Goal: Transaction & Acquisition: Subscribe to service/newsletter

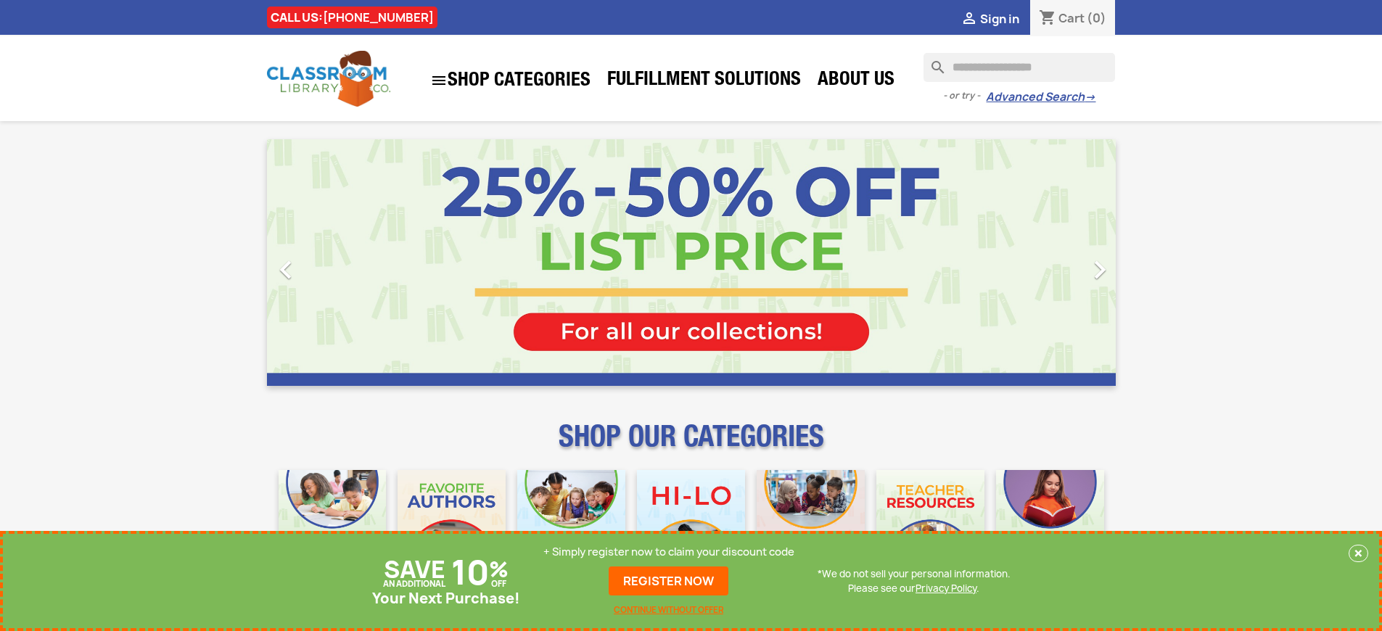
click at [669, 552] on p "+ Simply register now to claim your discount code" at bounding box center [668, 552] width 251 height 15
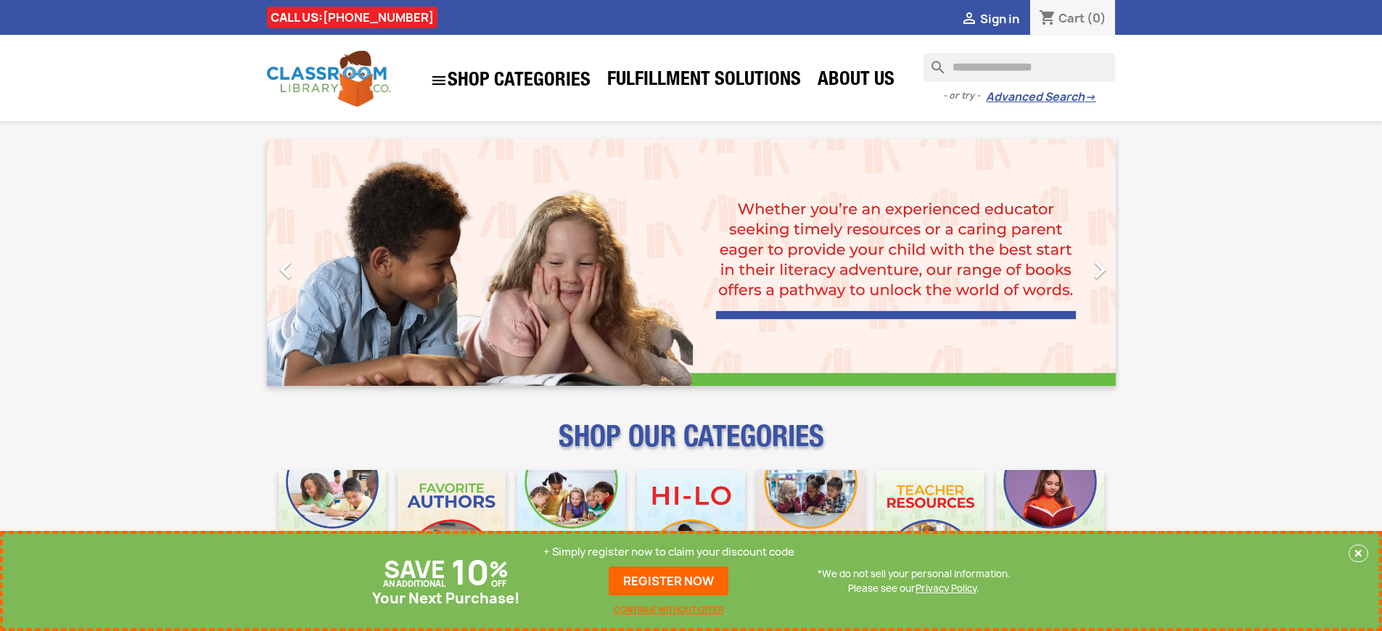
click at [669, 552] on p "+ Simply register now to claim your discount code" at bounding box center [668, 552] width 251 height 15
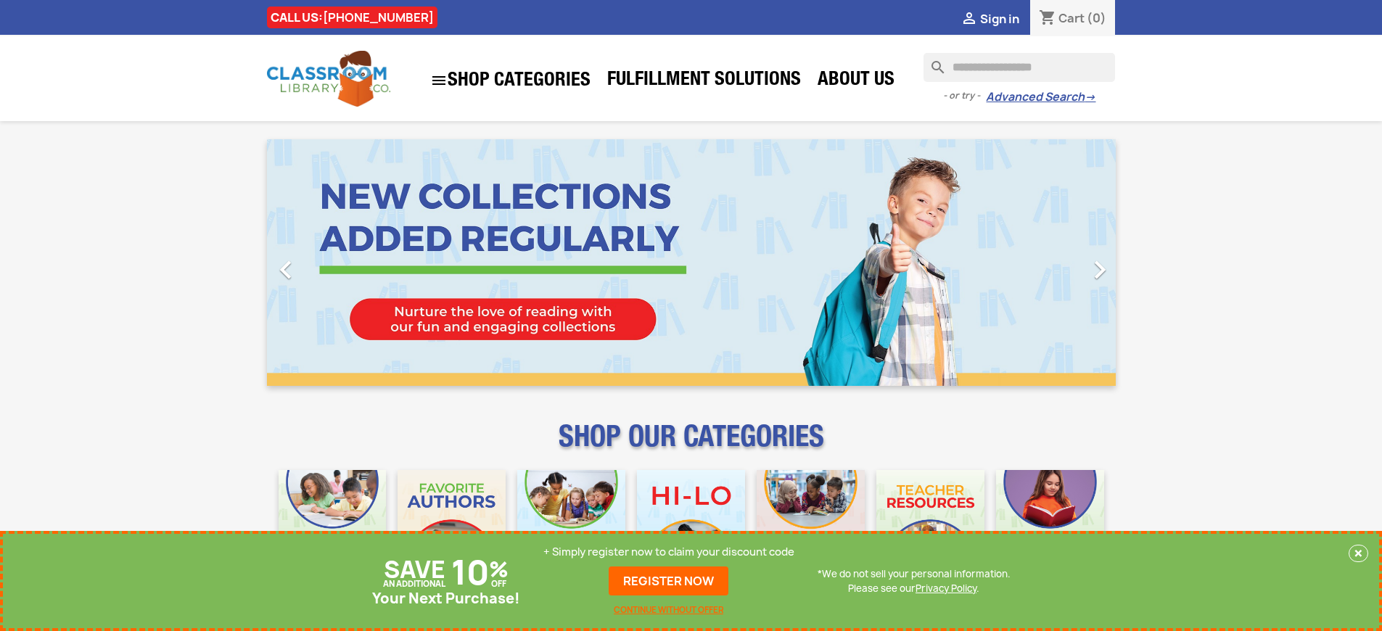
click at [669, 552] on p "+ Simply register now to claim your discount code" at bounding box center [668, 552] width 251 height 15
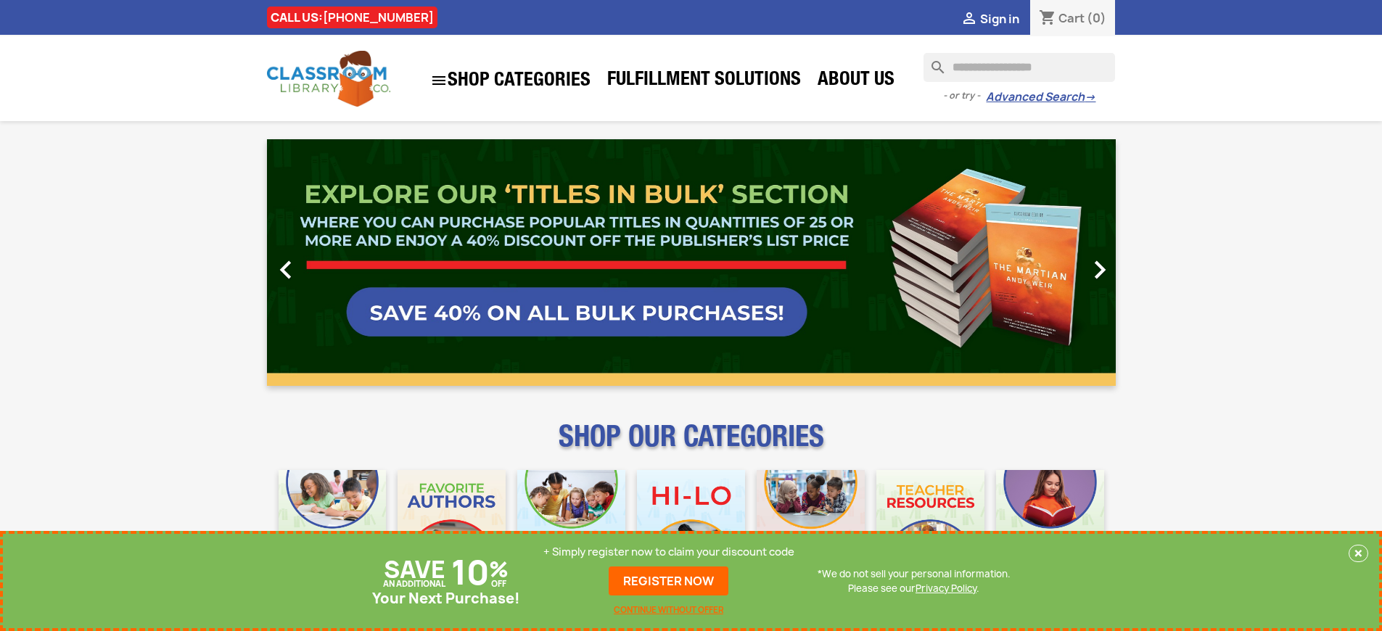
click at [669, 552] on p "+ Simply register now to claim your discount code" at bounding box center [668, 552] width 251 height 15
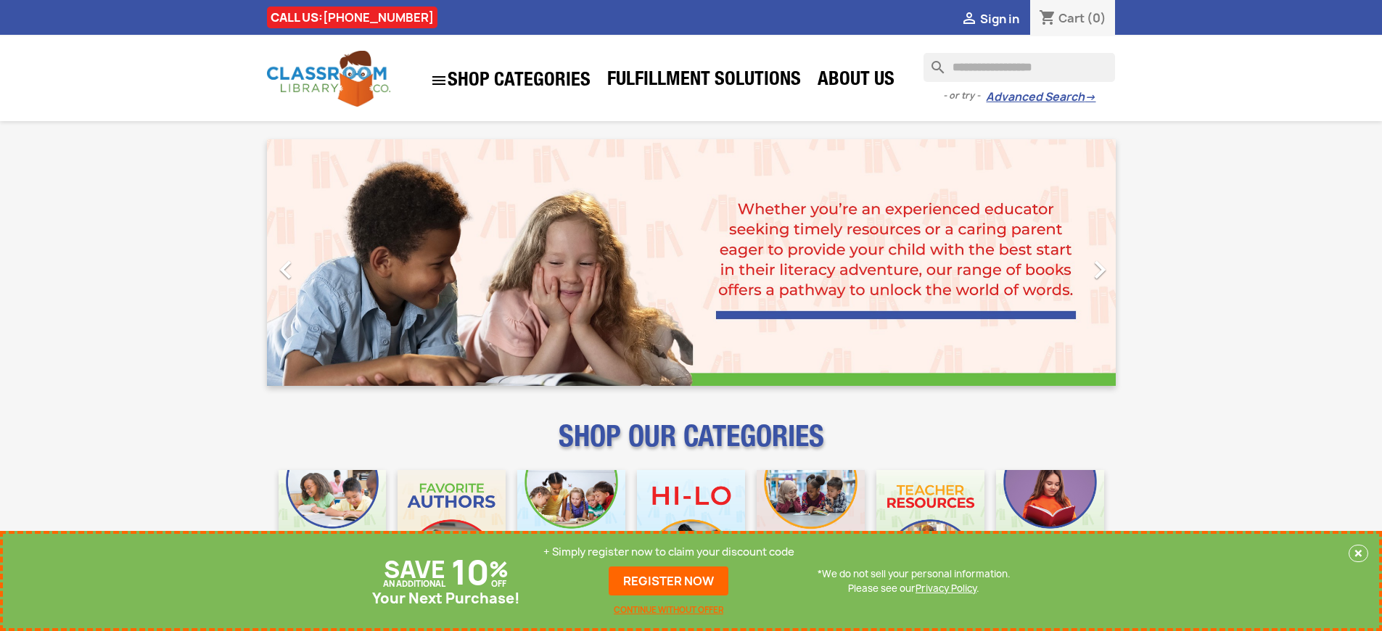
click at [669, 552] on p "+ Simply register now to claim your discount code" at bounding box center [668, 552] width 251 height 15
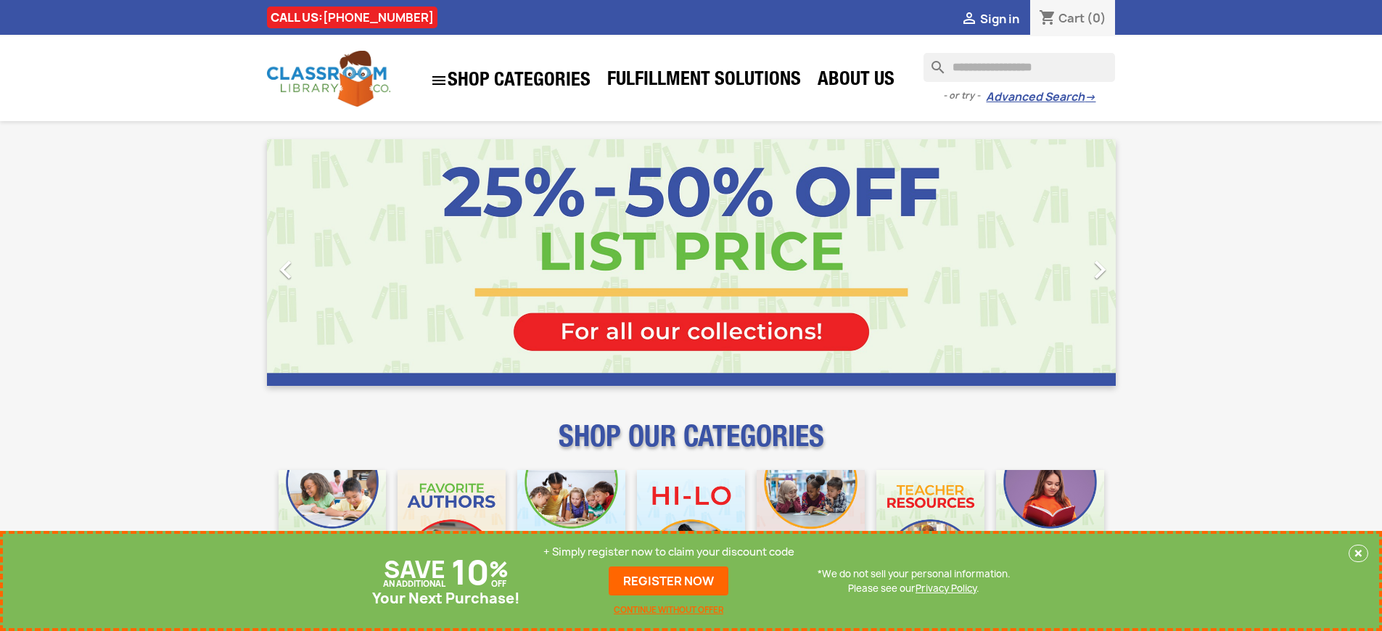
click at [669, 552] on p "+ Simply register now to claim your discount code" at bounding box center [668, 552] width 251 height 15
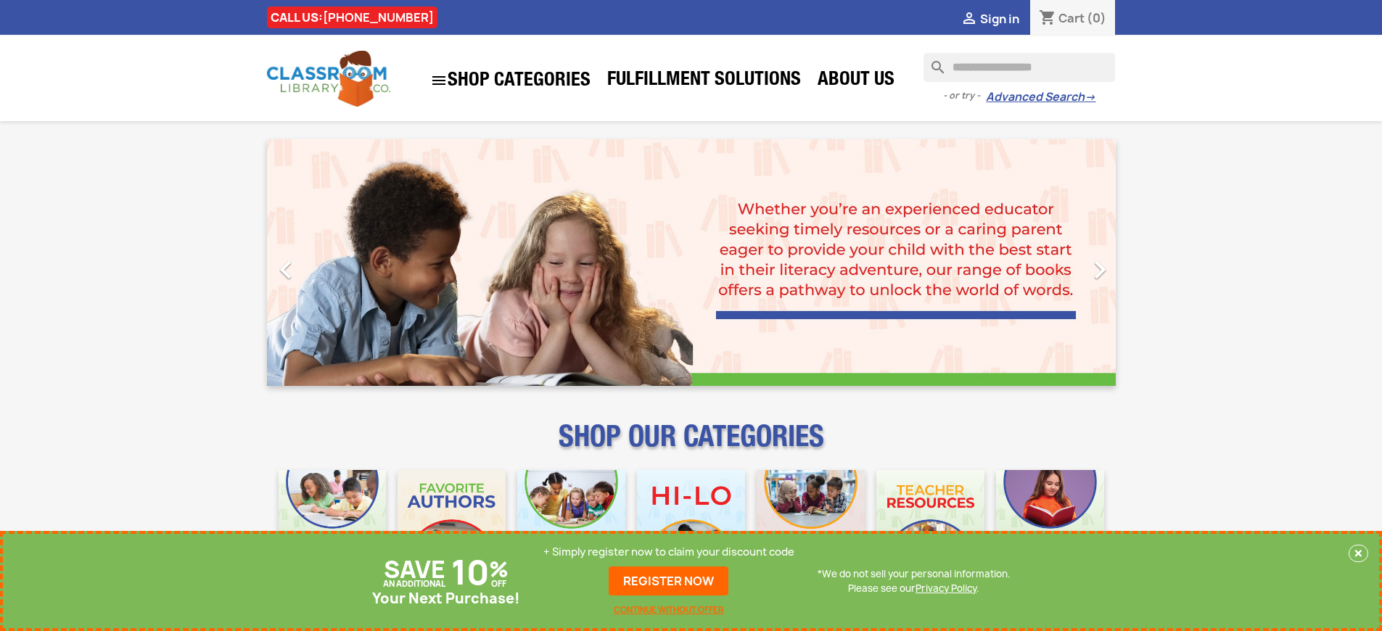
click at [669, 552] on p "+ Simply register now to claim your discount code" at bounding box center [668, 552] width 251 height 15
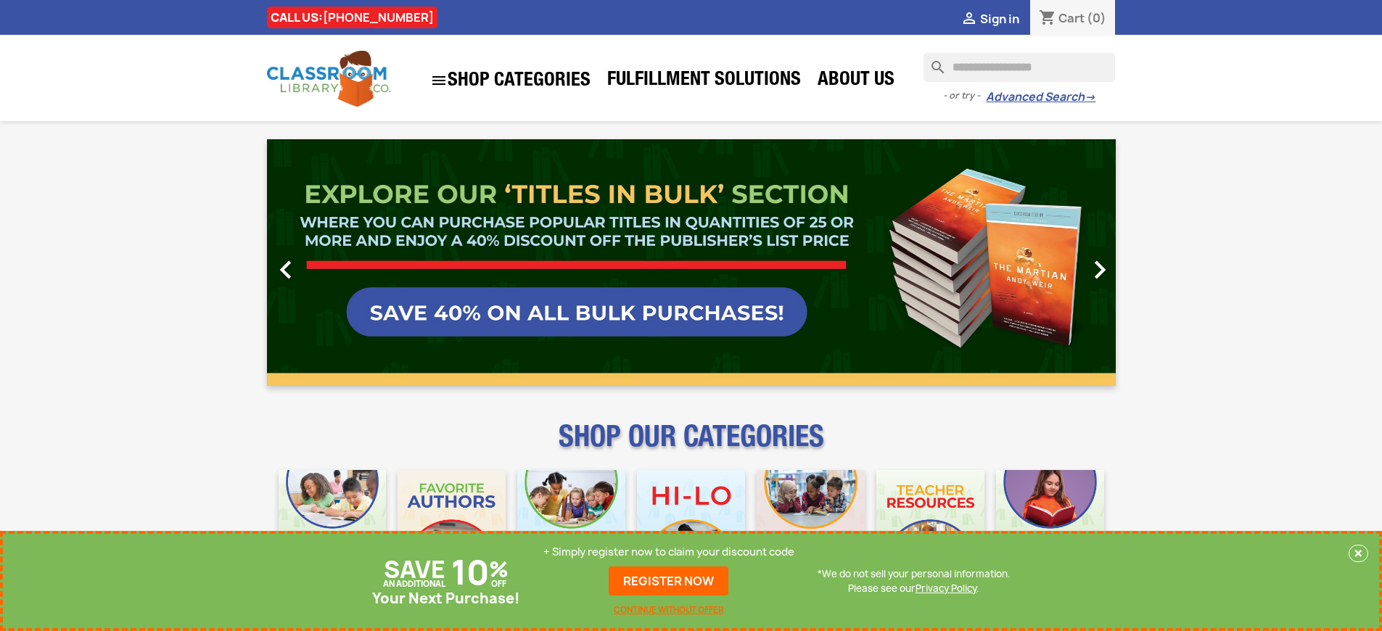
click at [669, 552] on p "+ Simply register now to claim your discount code" at bounding box center [668, 552] width 251 height 15
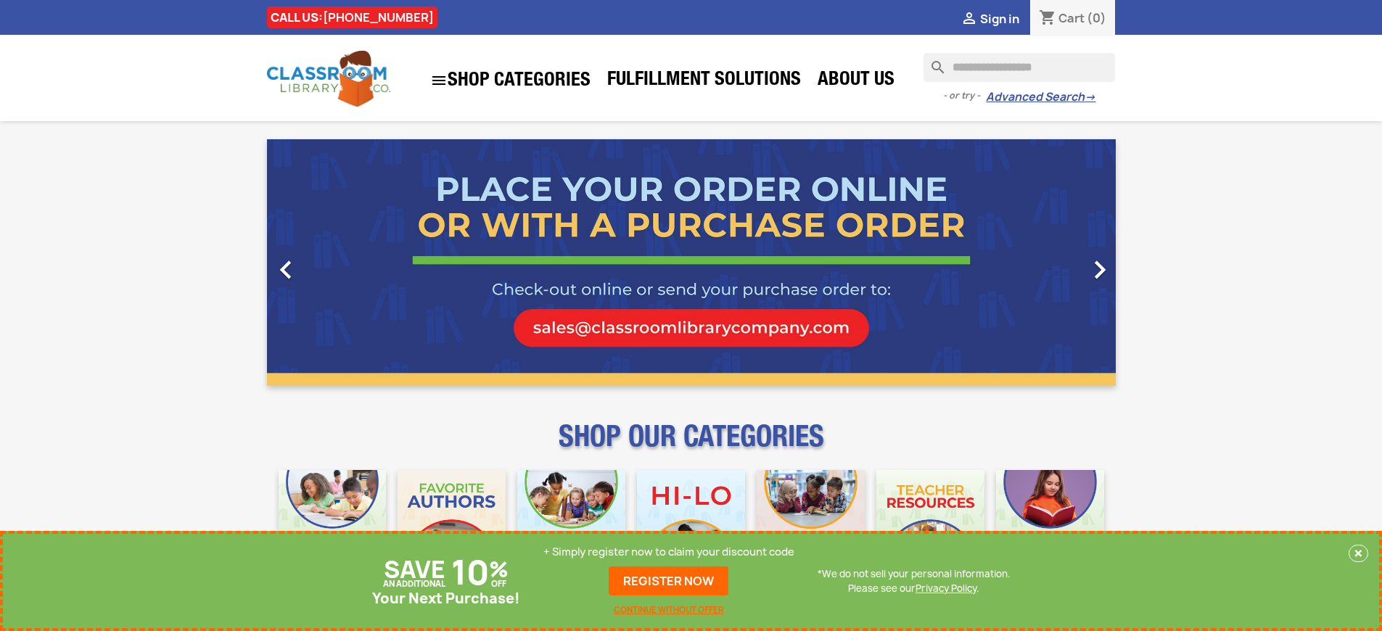
click at [669, 552] on p "+ Simply register now to claim your discount code" at bounding box center [668, 552] width 251 height 15
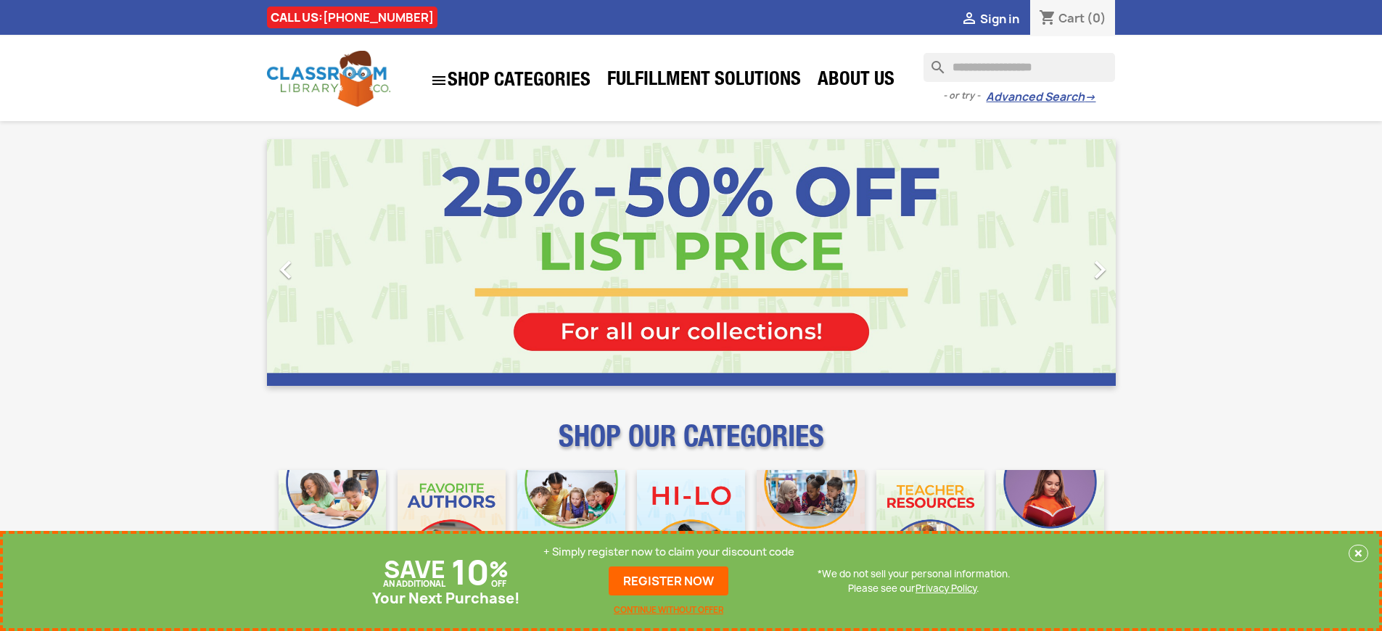
click at [669, 552] on p "+ Simply register now to claim your discount code" at bounding box center [668, 552] width 251 height 15
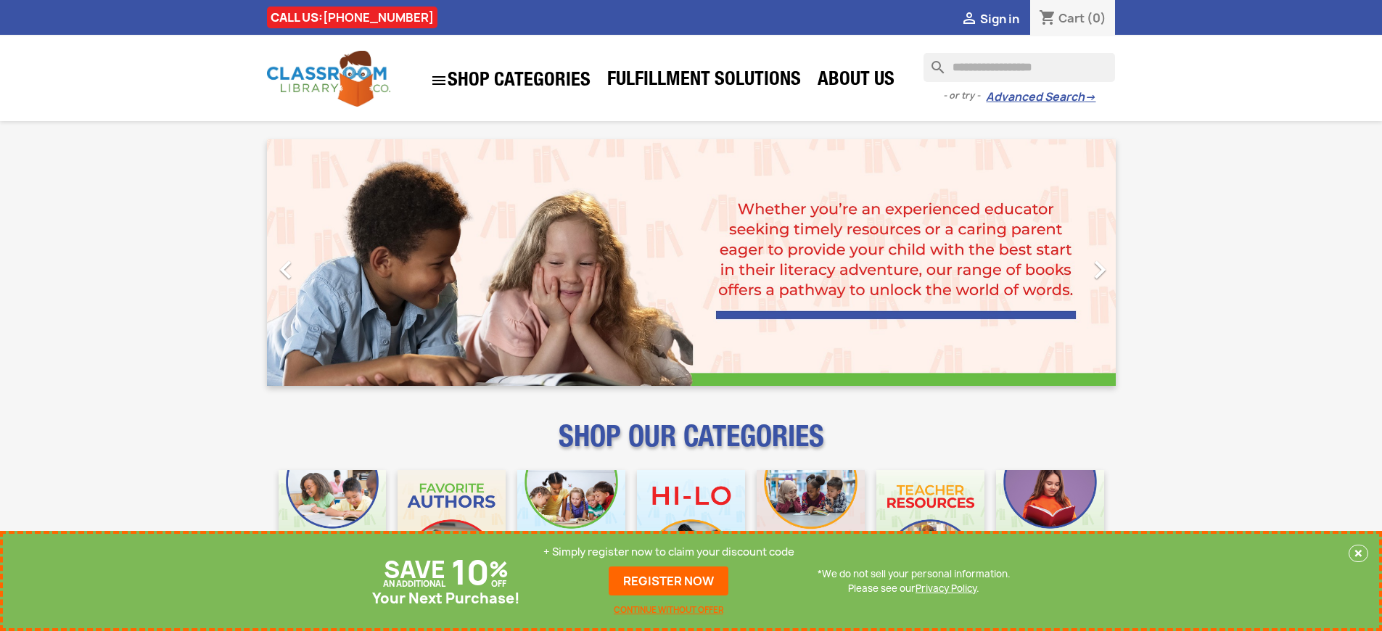
click at [669, 552] on p "+ Simply register now to claim your discount code" at bounding box center [668, 552] width 251 height 15
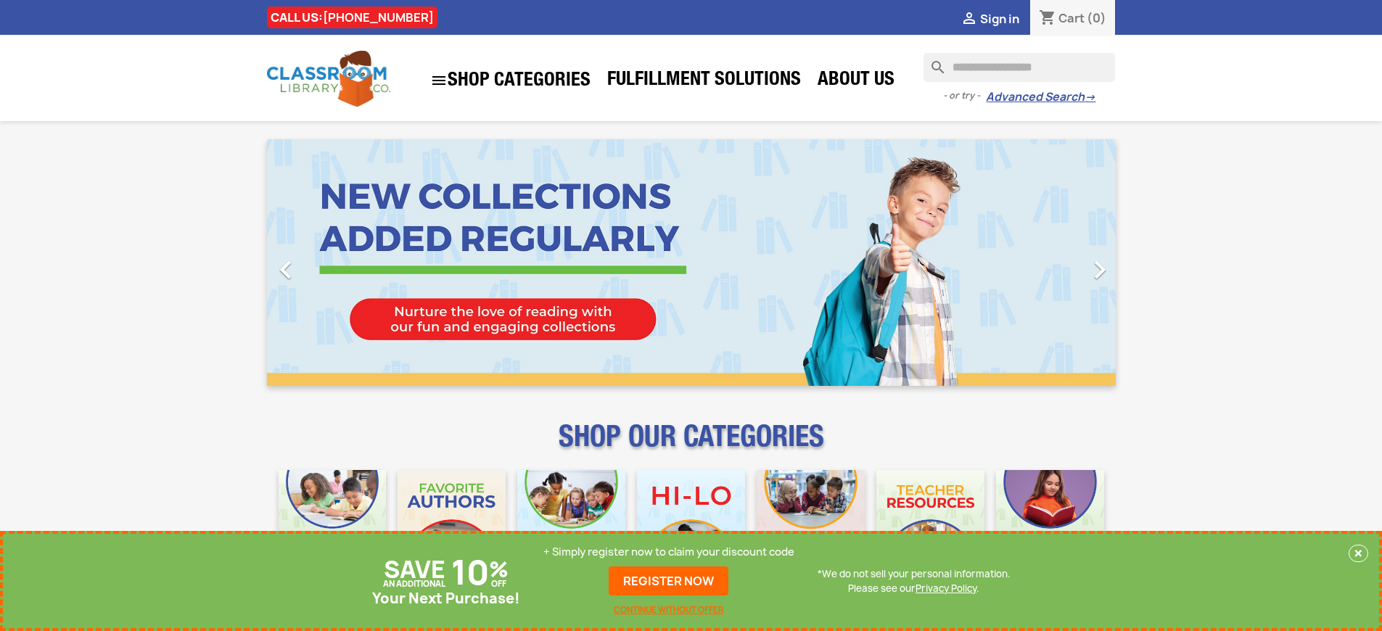
click at [669, 552] on p "+ Simply register now to claim your discount code" at bounding box center [668, 552] width 251 height 15
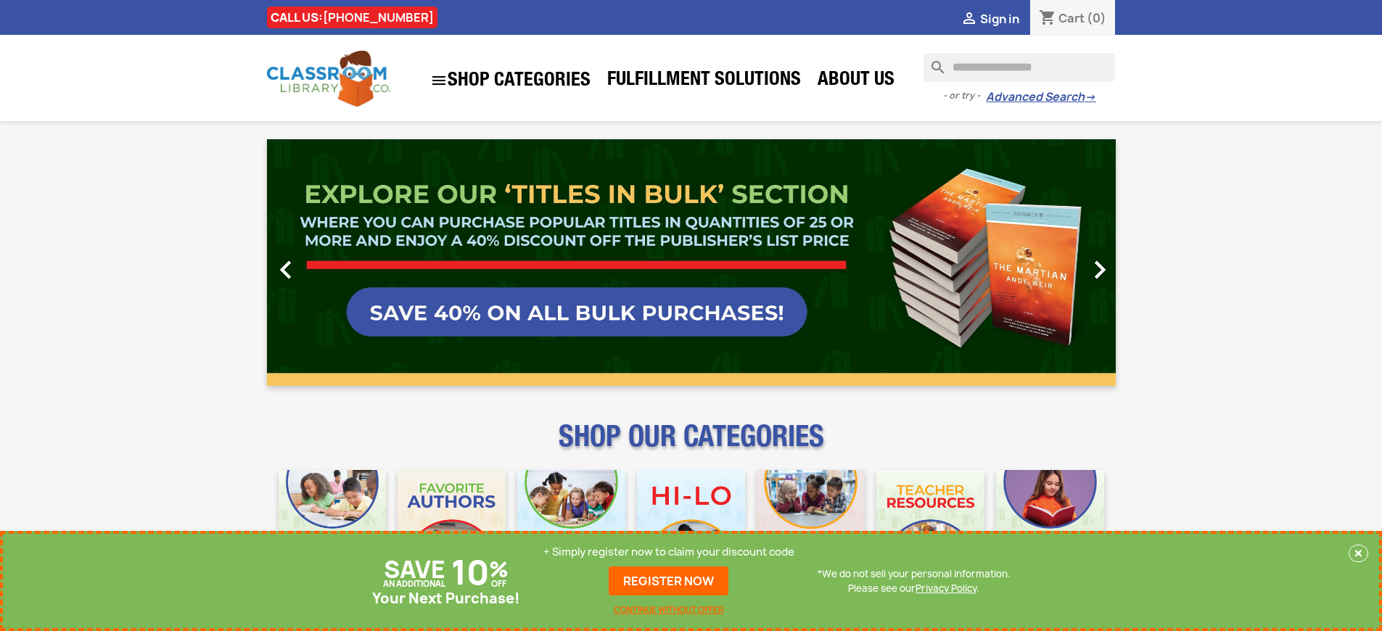
click at [669, 552] on p "+ Simply register now to claim your discount code" at bounding box center [668, 552] width 251 height 15
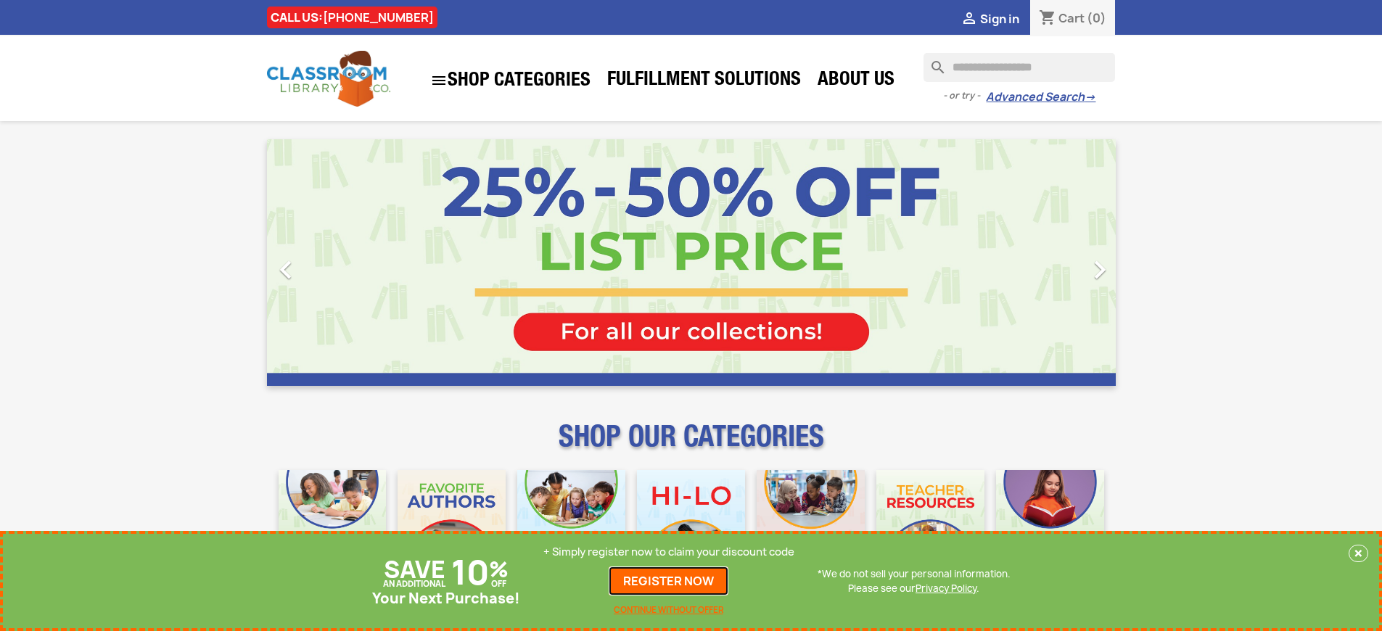
click at [669, 581] on link "REGISTER NOW" at bounding box center [669, 581] width 120 height 29
click at [669, 552] on p "+ Simply register now to claim your discount code" at bounding box center [668, 552] width 251 height 15
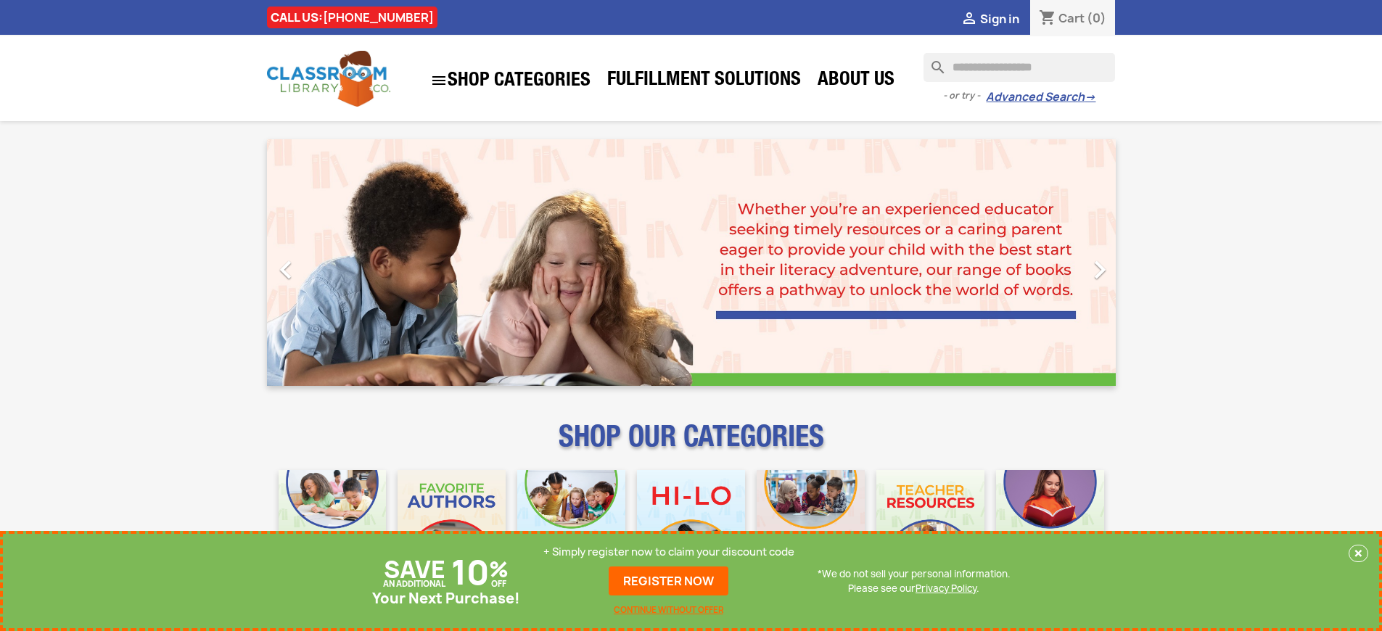
click at [669, 552] on p "+ Simply register now to claim your discount code" at bounding box center [668, 552] width 251 height 15
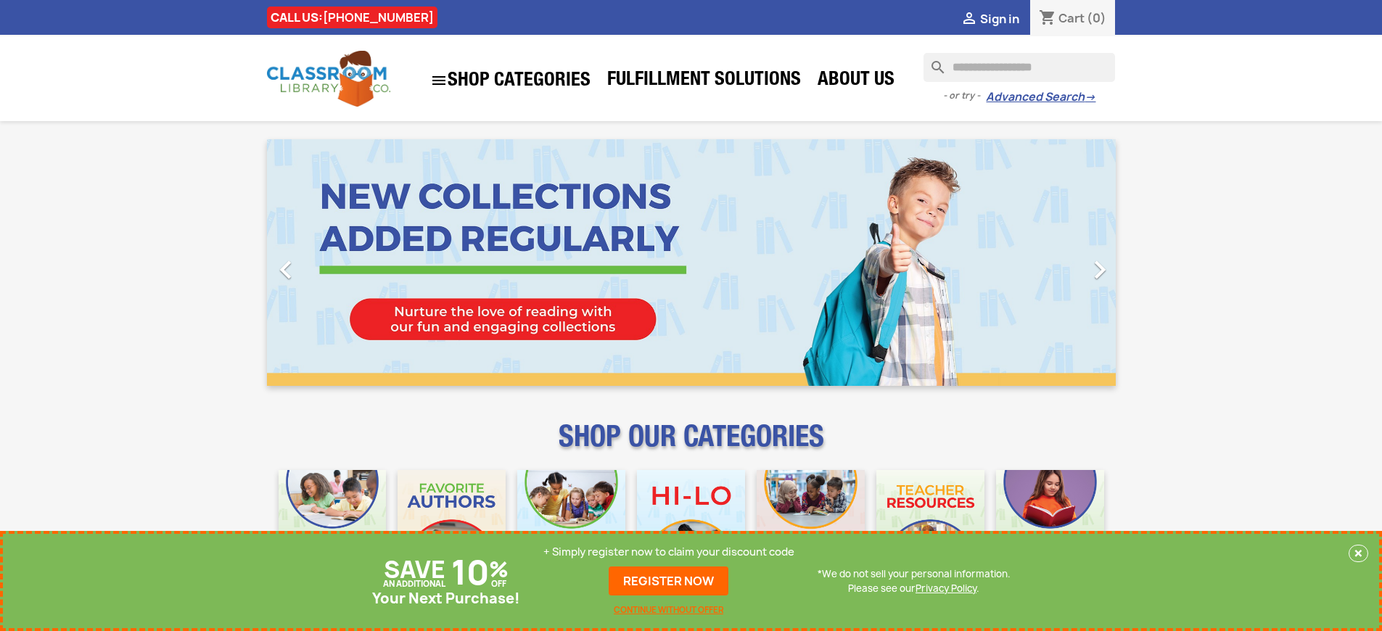
click at [669, 552] on p "+ Simply register now to claim your discount code" at bounding box center [668, 552] width 251 height 15
click at [669, 581] on link "REGISTER NOW" at bounding box center [669, 581] width 120 height 29
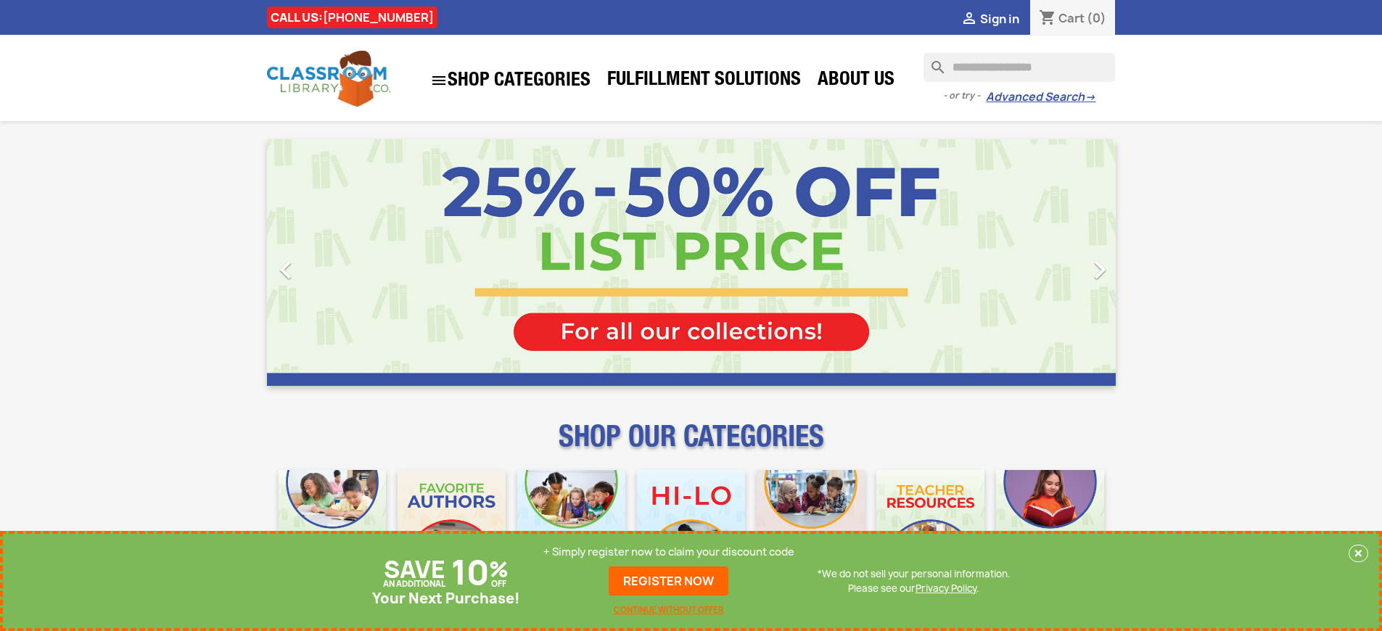
click at [669, 552] on p "+ Simply register now to claim your discount code" at bounding box center [668, 552] width 251 height 15
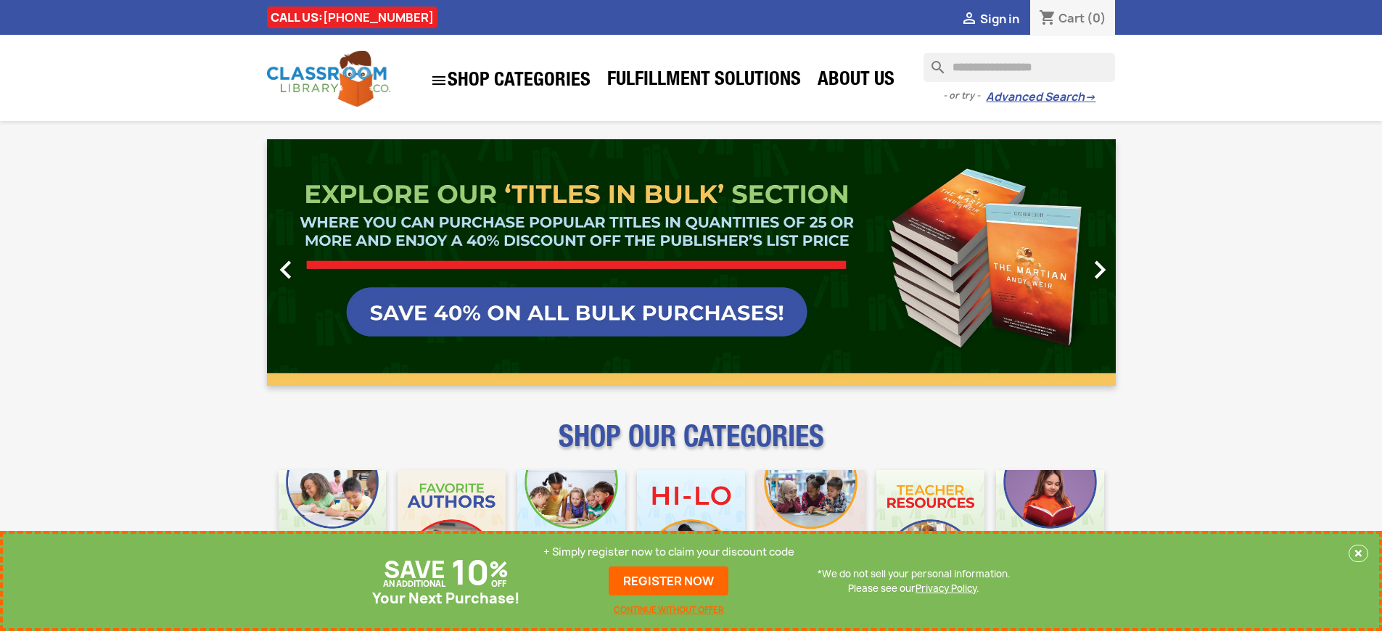
click at [669, 552] on p "+ Simply register now to claim your discount code" at bounding box center [668, 552] width 251 height 15
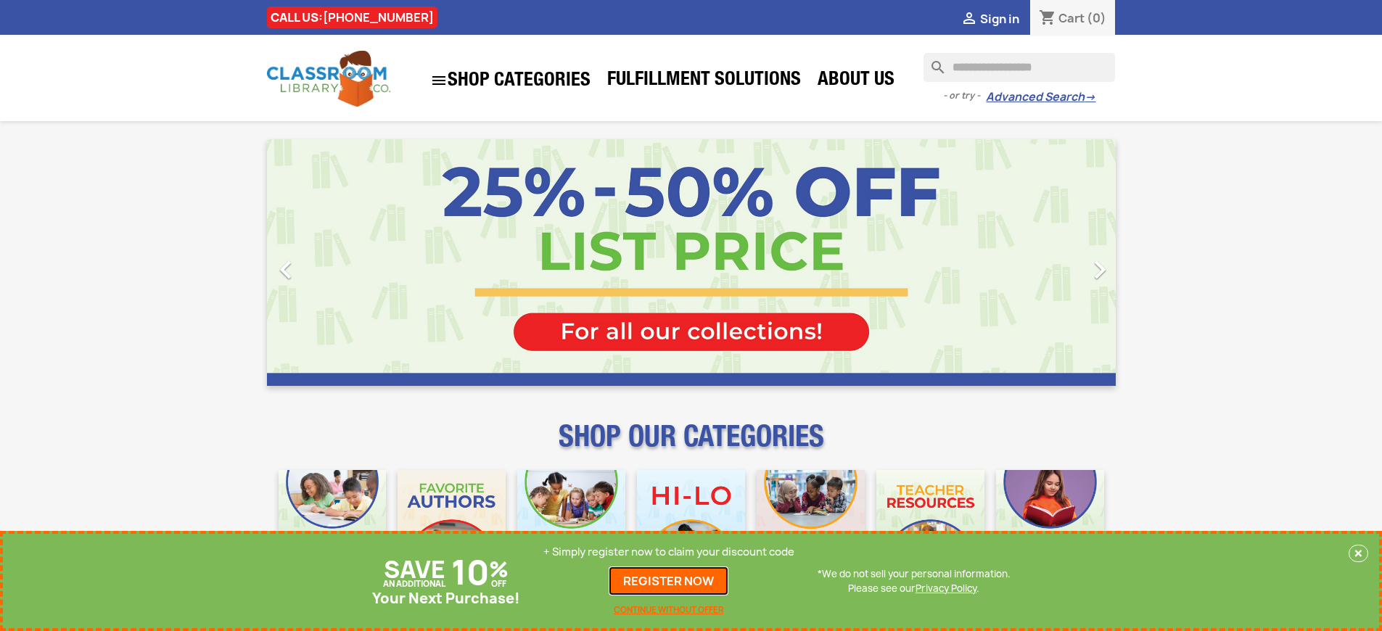
click at [669, 581] on link "REGISTER NOW" at bounding box center [669, 581] width 120 height 29
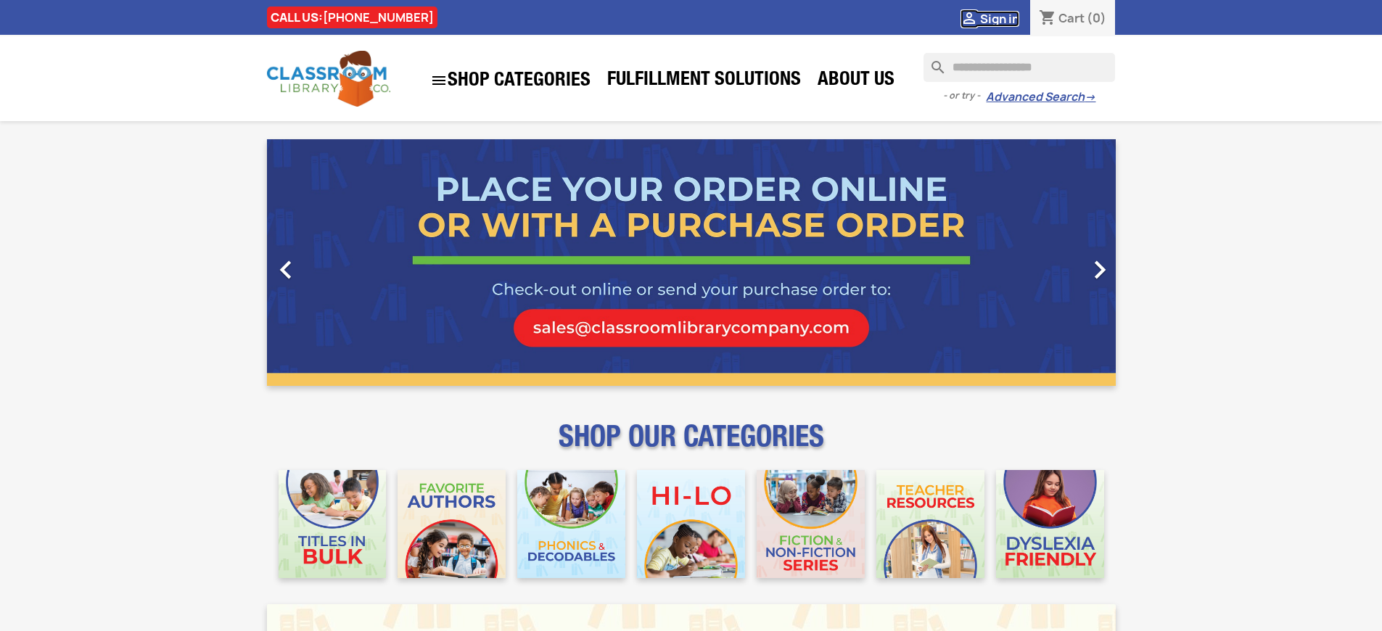
click at [999, 18] on span "Sign in" at bounding box center [999, 19] width 39 height 16
